Goal: Task Accomplishment & Management: Manage account settings

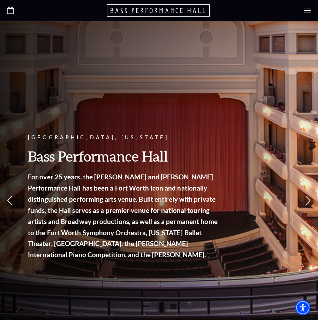
click at [242, 148] on div "Fort Worth, Texas Bass Performance Hall For over 25 years, the Nancy Lee and Pe…" at bounding box center [159, 178] width 319 height 315
click at [309, 8] on icon at bounding box center [307, 10] width 7 height 7
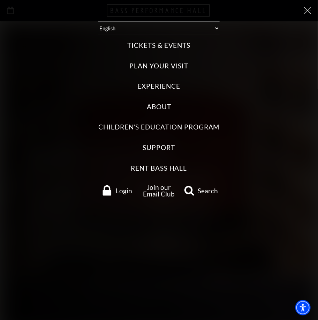
click at [160, 46] on label "Tickets & Events" at bounding box center [158, 45] width 63 height 9
click at [0, 0] on Events "Tickets & Events" at bounding box center [0, 0] width 0 height 0
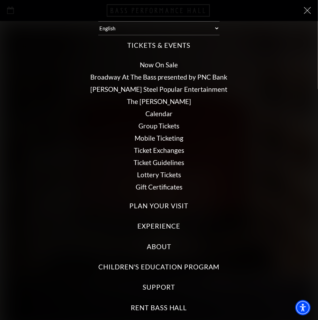
click at [208, 157] on ul "Now On Sale Broadway At The Bass presented by PNC Bank Irwin Steel Popular Ente…" at bounding box center [159, 126] width 304 height 140
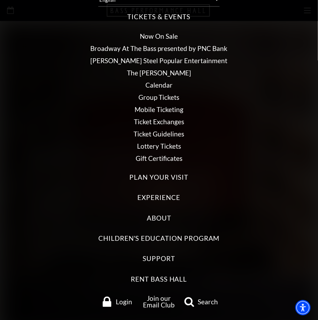
click at [122, 301] on span "Login" at bounding box center [124, 302] width 16 height 7
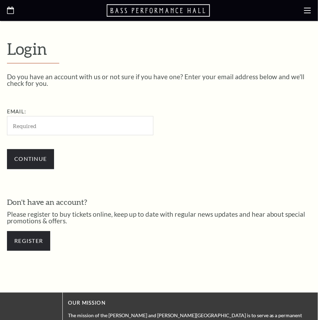
scroll to position [175, 0]
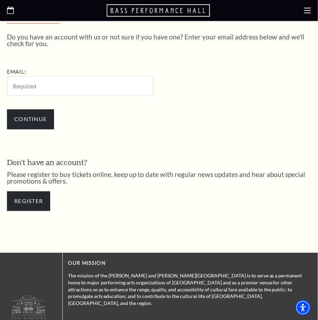
click at [293, 185] on div "Register" at bounding box center [159, 201] width 304 height 33
click at [68, 88] on input "Email:" at bounding box center [80, 85] width 147 height 19
paste input "[EMAIL_ADDRESS][DOMAIN_NAME]"
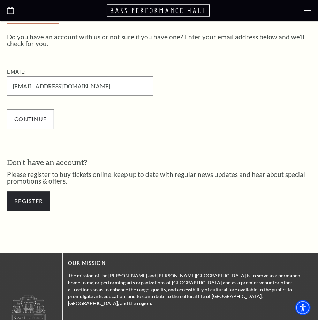
type input "[EMAIL_ADDRESS][DOMAIN_NAME]"
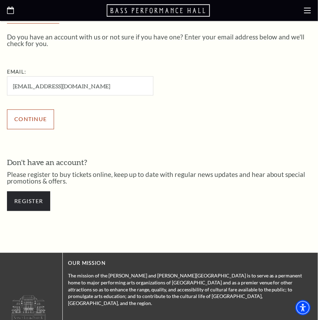
click at [28, 129] on input "Continue" at bounding box center [30, 120] width 47 height 20
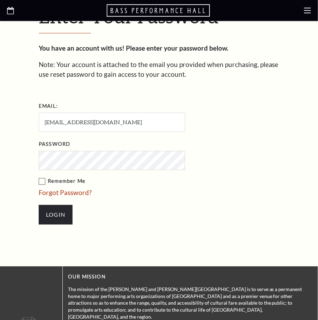
scroll to position [211, 0]
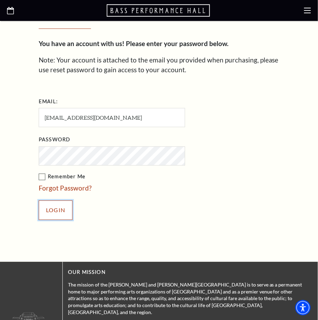
click at [57, 213] on input "Login" at bounding box center [56, 211] width 34 height 20
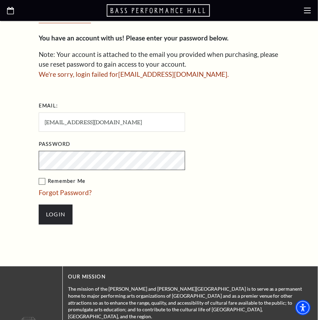
click at [39, 205] on input "Login" at bounding box center [56, 215] width 34 height 20
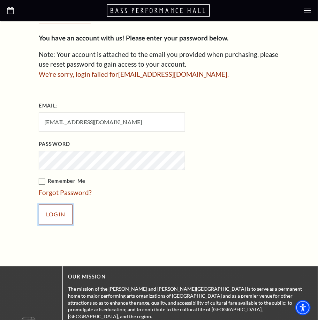
click at [58, 213] on input "Login" at bounding box center [56, 215] width 34 height 20
click at [239, 188] on li "Forgot Password?" at bounding box center [147, 193] width 216 height 10
click at [275, 105] on form "Email: [EMAIL_ADDRESS][DOMAIN_NAME] Password Remember Me Forgot Password? Login" at bounding box center [159, 165] width 241 height 131
